Goal: Obtain resource: Obtain resource

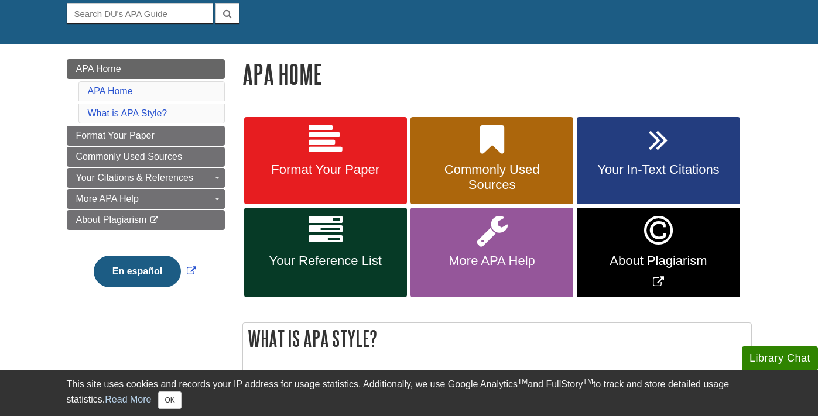
scroll to position [117, 0]
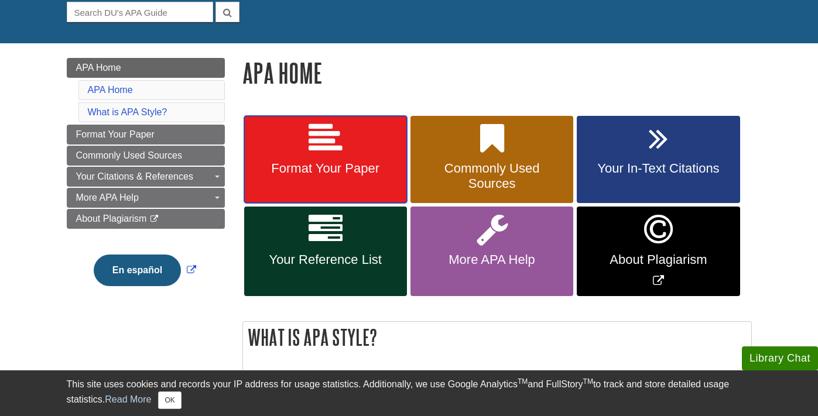
click at [348, 167] on span "Format Your Paper" at bounding box center [325, 168] width 145 height 15
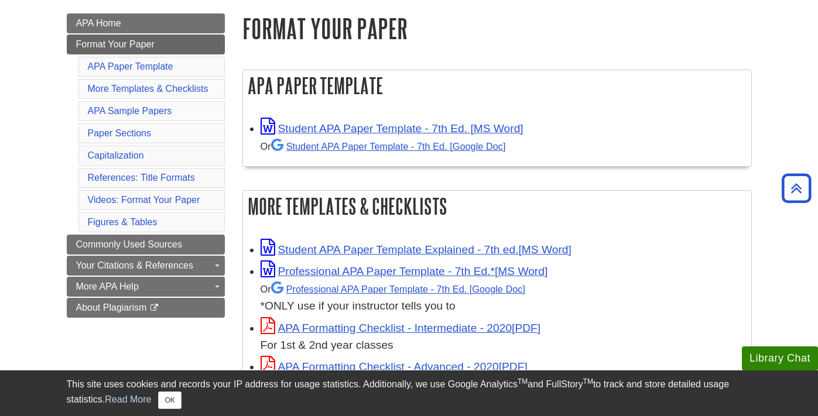
scroll to position [164, 0]
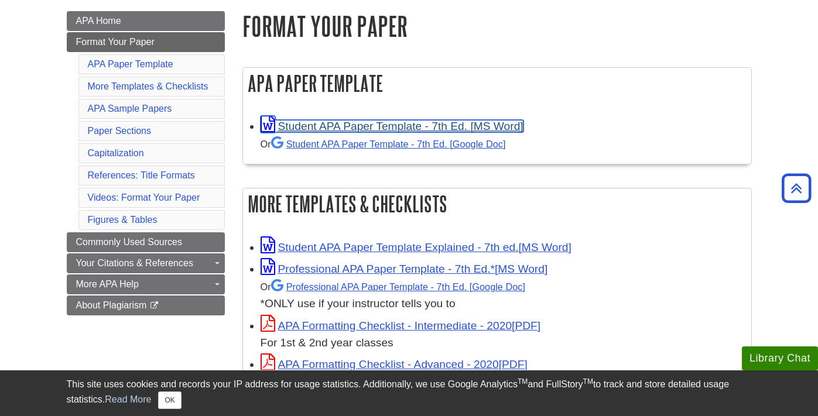
click at [396, 126] on link "Student APA Paper Template - 7th Ed. [MS Word]" at bounding box center [392, 126] width 263 height 12
